Goal: Find specific page/section: Find specific page/section

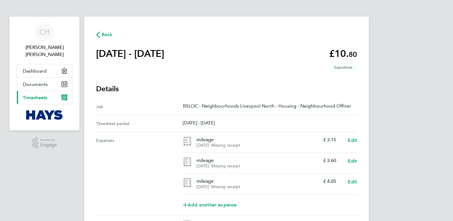
click at [96, 36] on icon "button" at bounding box center [98, 35] width 4 height 6
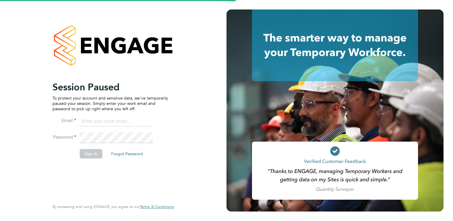
type input "[PERSON_NAME][EMAIL_ADDRESS][DOMAIN_NAME]"
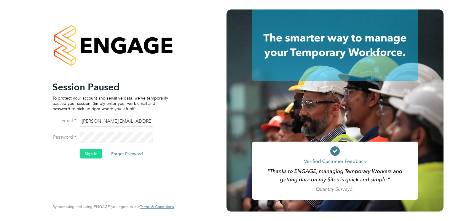
click at [91, 155] on button "Sign In" at bounding box center [91, 153] width 23 height 9
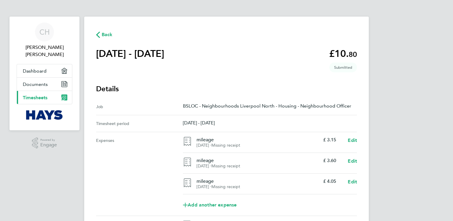
click at [107, 34] on span "Back" at bounding box center [107, 34] width 11 height 7
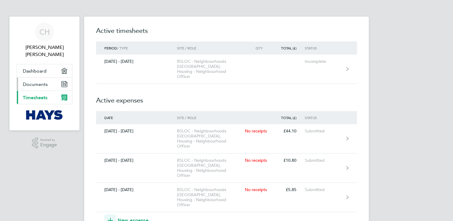
click at [45, 82] on span "Documents" at bounding box center [35, 85] width 25 height 6
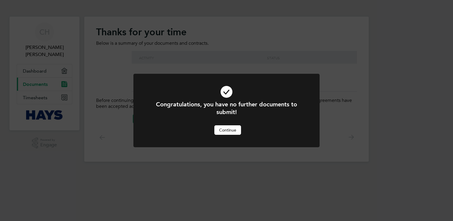
drag, startPoint x: 354, startPoint y: 160, endPoint x: 453, endPoint y: 54, distance: 144.6
click at [356, 160] on div "Congratulations, you have no further documents to submit! Cancel Continue" at bounding box center [226, 110] width 453 height 221
